Goal: Transaction & Acquisition: Purchase product/service

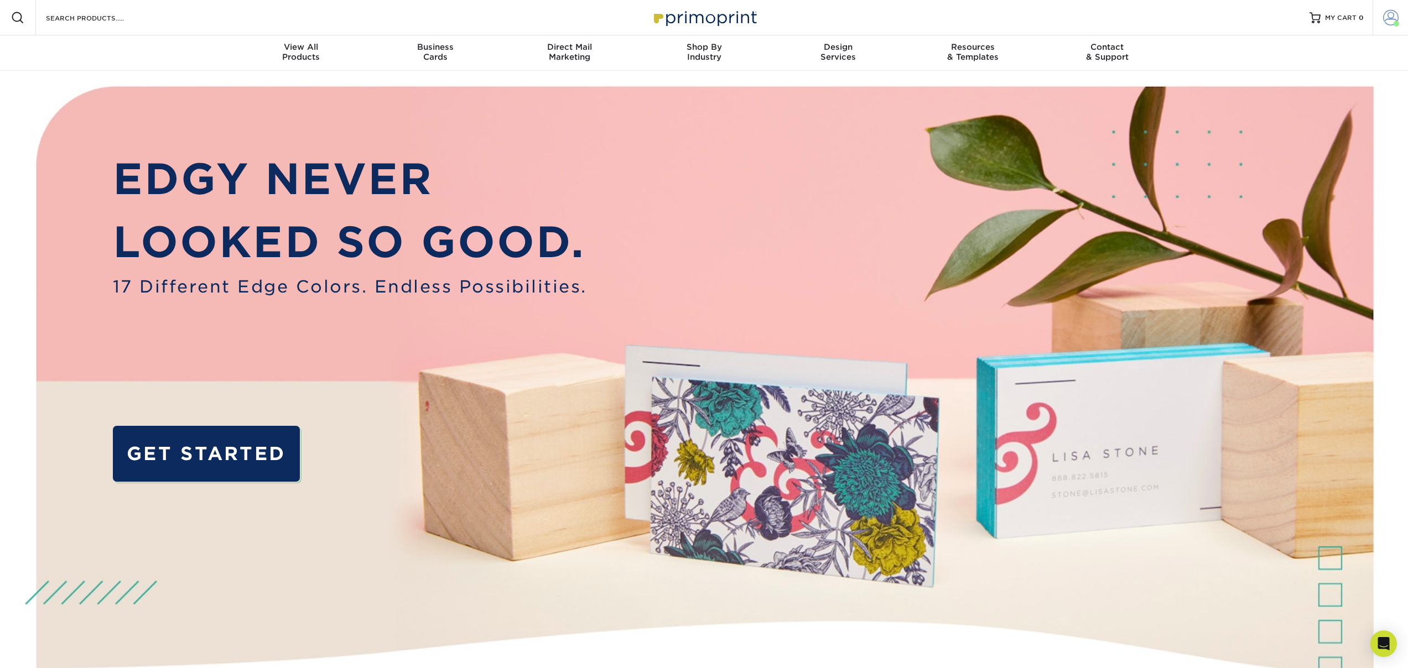
click at [1388, 17] on span at bounding box center [1390, 17] width 15 height 15
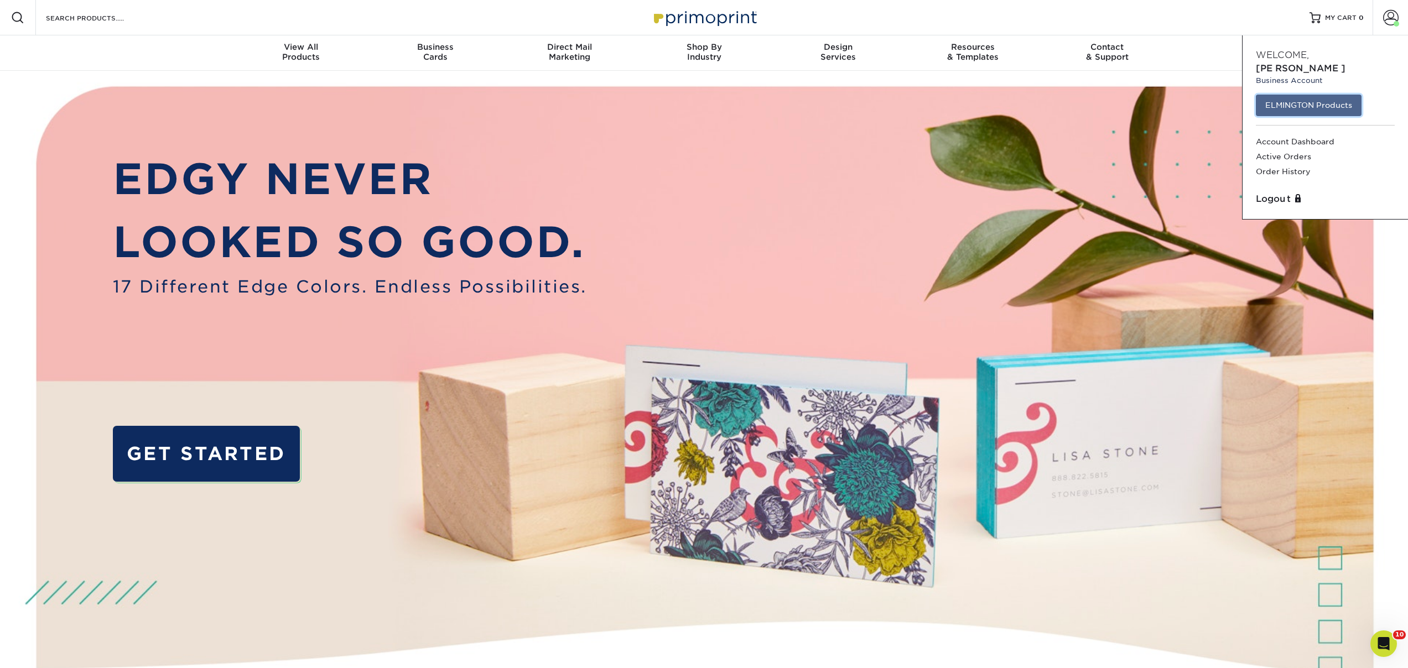
click at [1316, 95] on link "ELMINGTON Products" at bounding box center [1308, 105] width 106 height 21
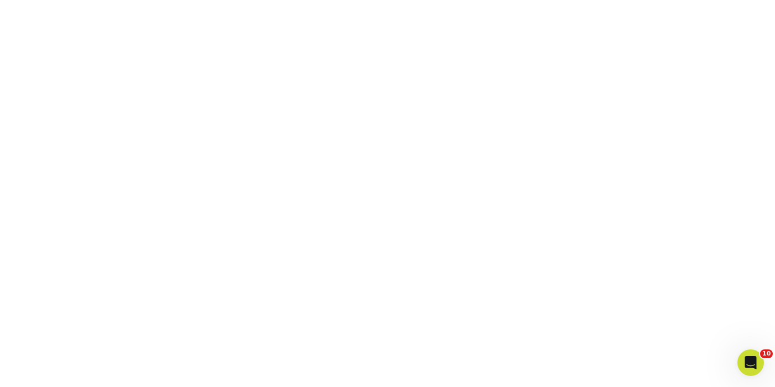
scroll to position [520, 0]
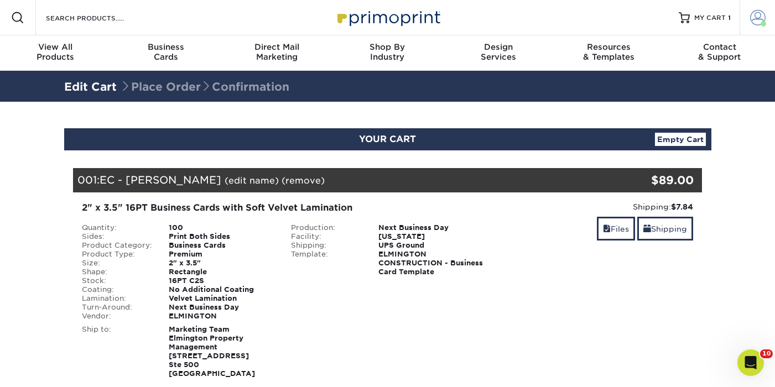
click at [751, 23] on span at bounding box center [757, 17] width 15 height 15
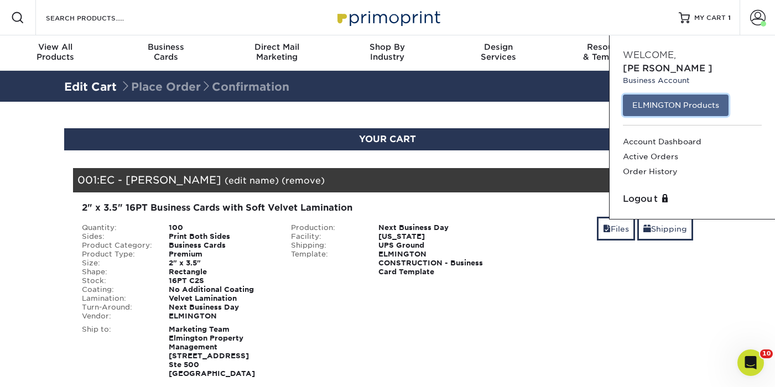
click at [646, 95] on link "ELMINGTON Products" at bounding box center [676, 105] width 106 height 21
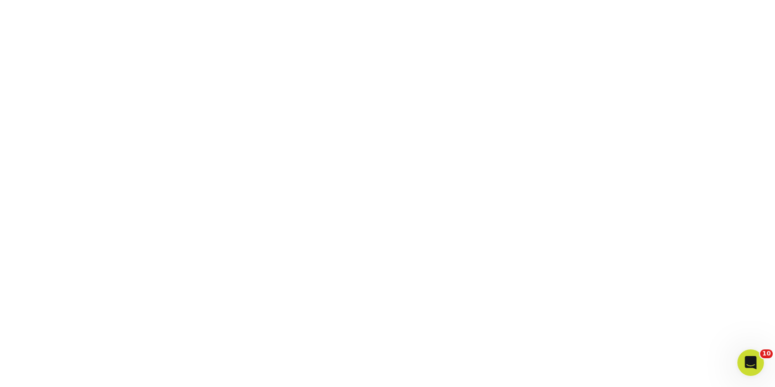
scroll to position [362, 0]
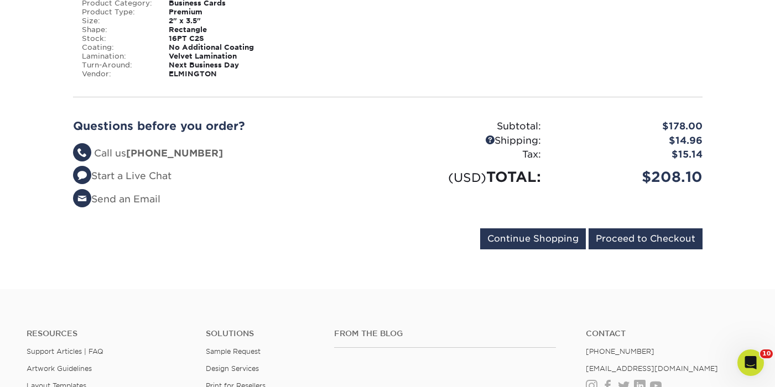
scroll to position [468, 0]
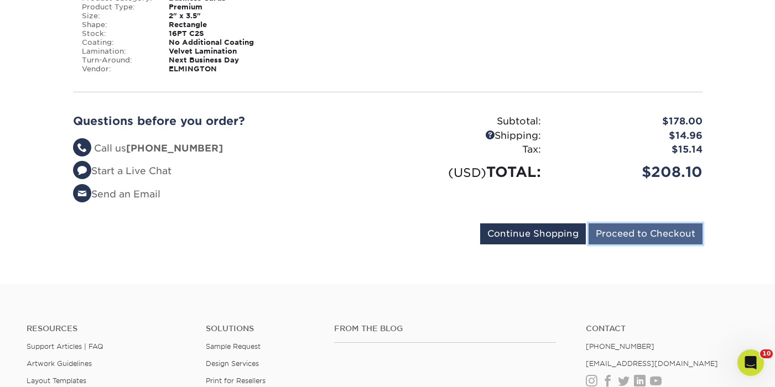
click at [639, 234] on input "Proceed to Checkout" at bounding box center [645, 233] width 114 height 21
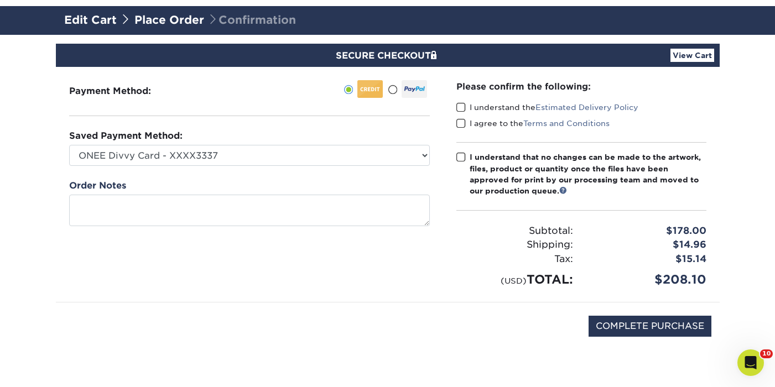
scroll to position [136, 0]
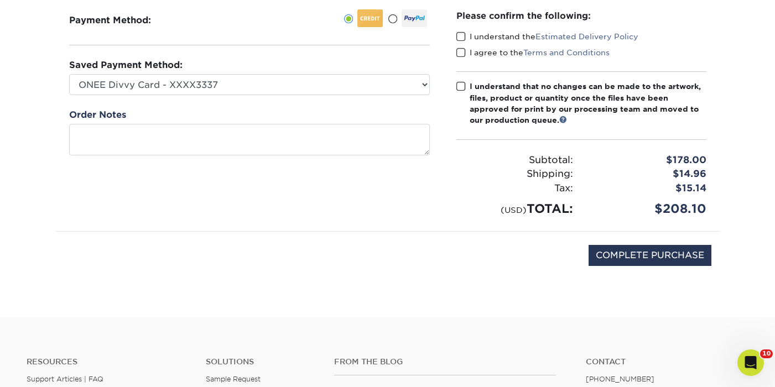
click at [462, 36] on span at bounding box center [460, 37] width 9 height 11
click at [0, 0] on input "I understand the Estimated Delivery Policy" at bounding box center [0, 0] width 0 height 0
click at [462, 51] on span at bounding box center [460, 53] width 9 height 11
click at [0, 0] on input "I agree to the Terms and Conditions" at bounding box center [0, 0] width 0 height 0
click at [461, 89] on span at bounding box center [460, 86] width 9 height 11
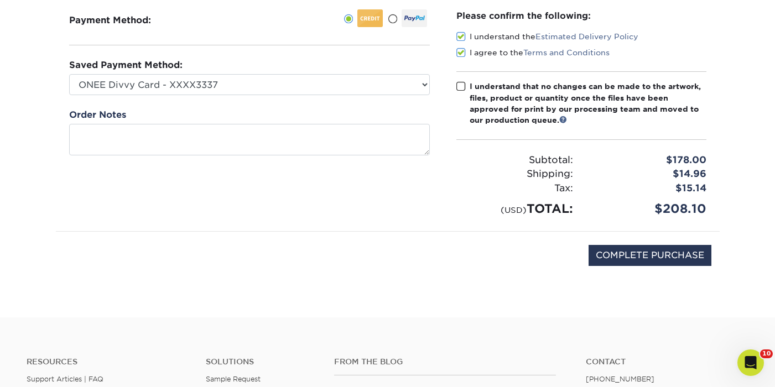
click at [0, 0] on input "I understand that no changes can be made to the artwork, files, product or quan…" at bounding box center [0, 0] width 0 height 0
click at [639, 253] on input "COMPLETE PURCHASE" at bounding box center [649, 255] width 123 height 21
type input "PROCESSING, PLEASE WAIT..."
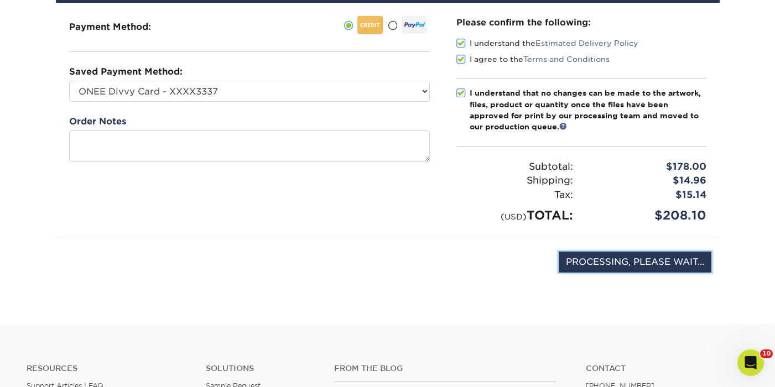
scroll to position [127, 0]
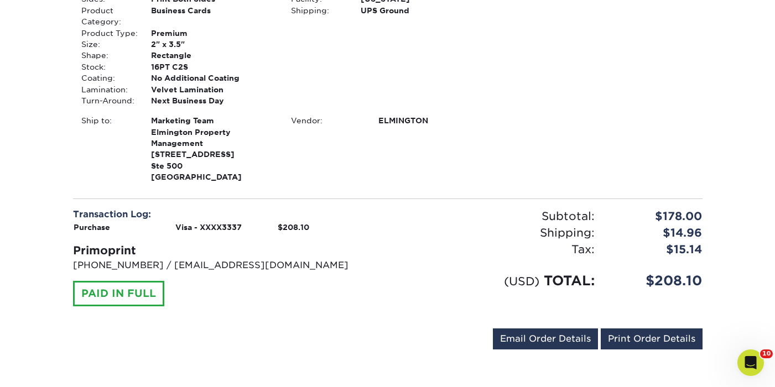
scroll to position [722, 0]
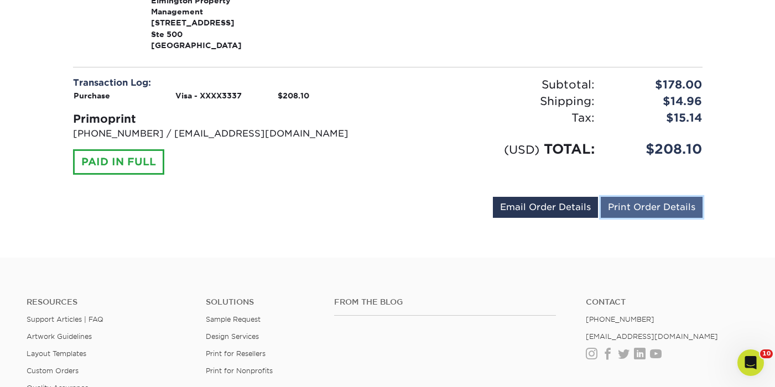
click at [643, 209] on link "Print Order Details" at bounding box center [652, 207] width 102 height 21
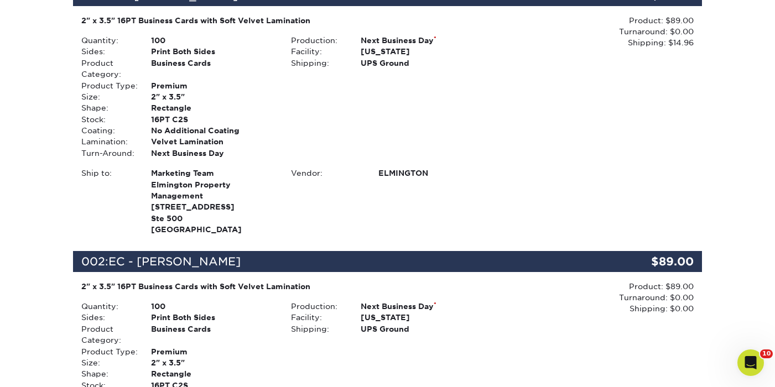
scroll to position [170, 0]
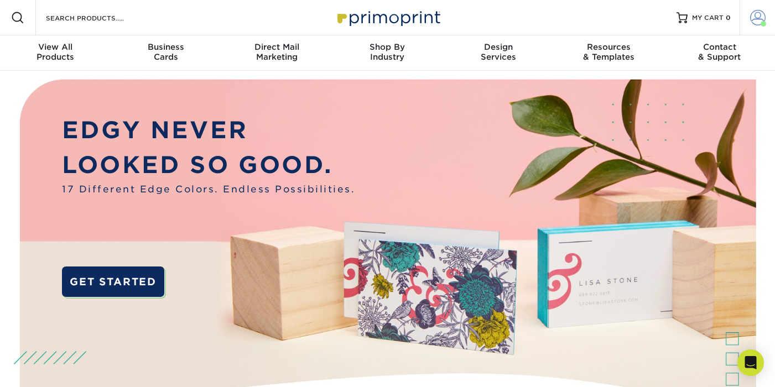
click at [762, 20] on span at bounding box center [757, 17] width 15 height 15
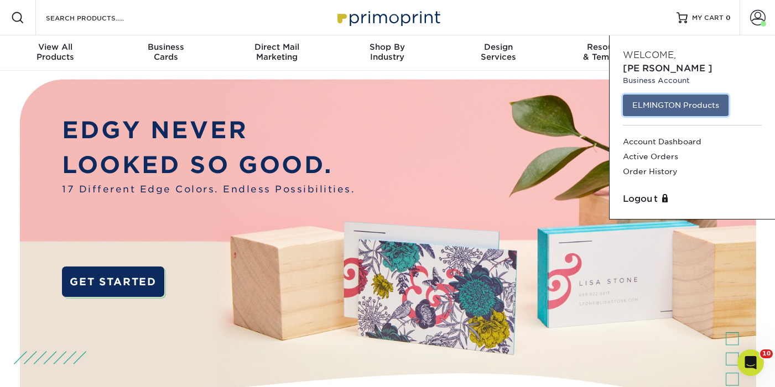
click at [679, 95] on link "ELMINGTON Products" at bounding box center [676, 105] width 106 height 21
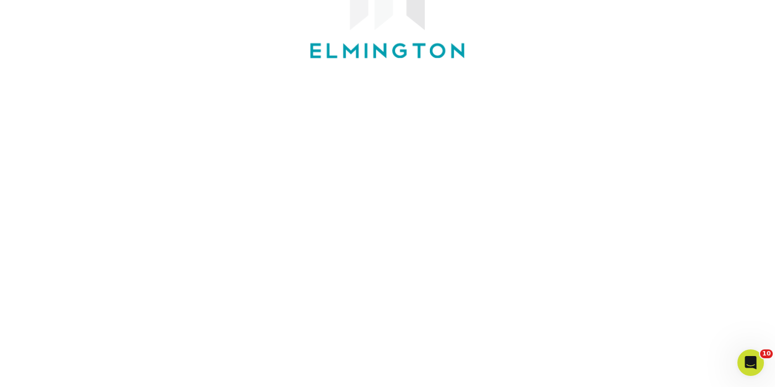
scroll to position [312, 0]
